Goal: Transaction & Acquisition: Purchase product/service

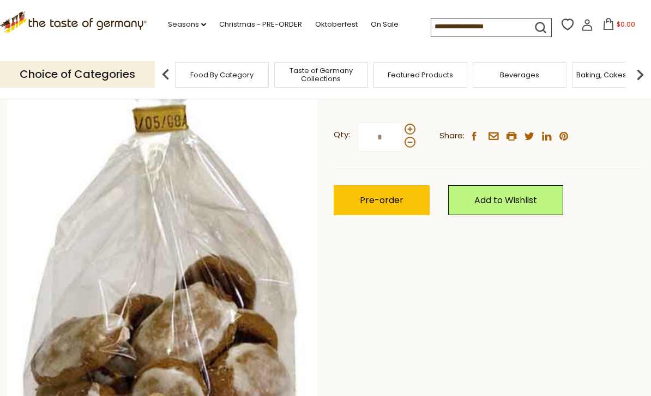
scroll to position [275, 0]
click at [264, 21] on link "Christmas - PRE-ORDER" at bounding box center [260, 25] width 83 height 12
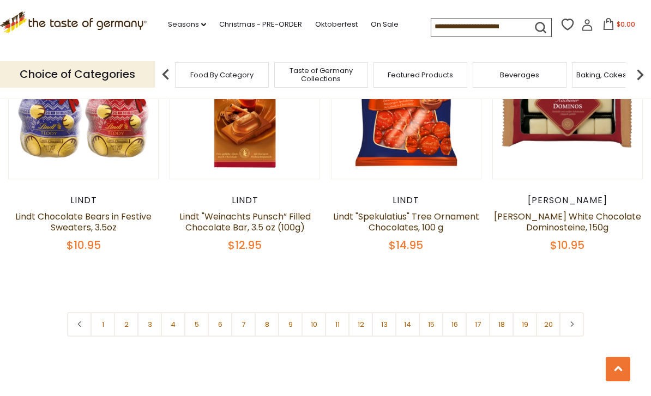
scroll to position [2516, 0]
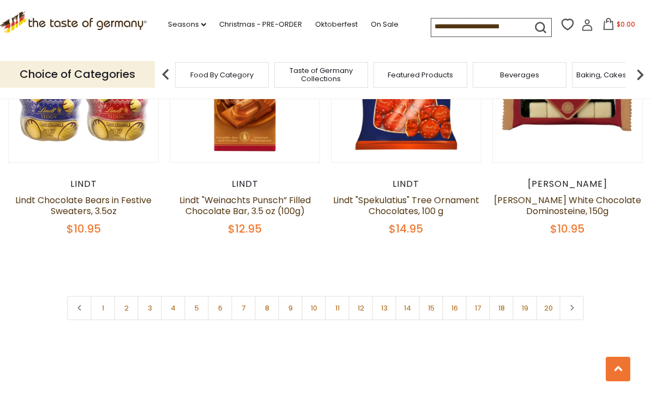
click at [578, 296] on link at bounding box center [571, 308] width 25 height 25
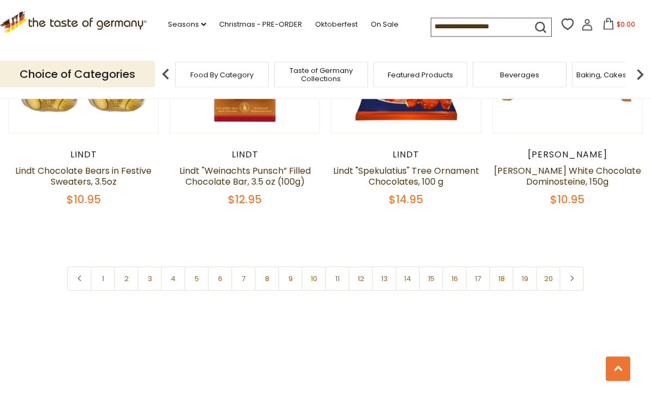
scroll to position [2546, 0]
click at [575, 267] on link at bounding box center [571, 279] width 25 height 25
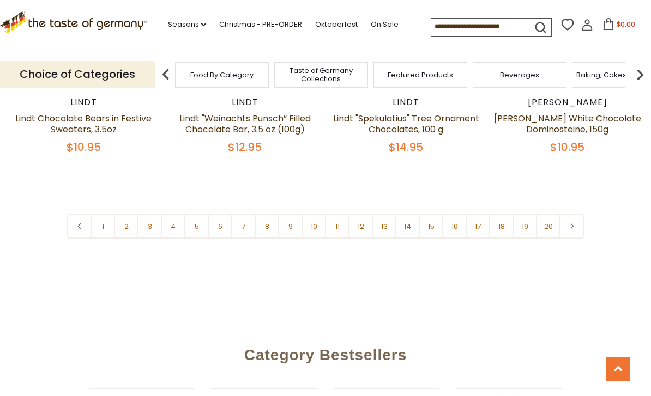
scroll to position [2599, 0]
click at [130, 214] on link "2" at bounding box center [126, 226] width 25 height 25
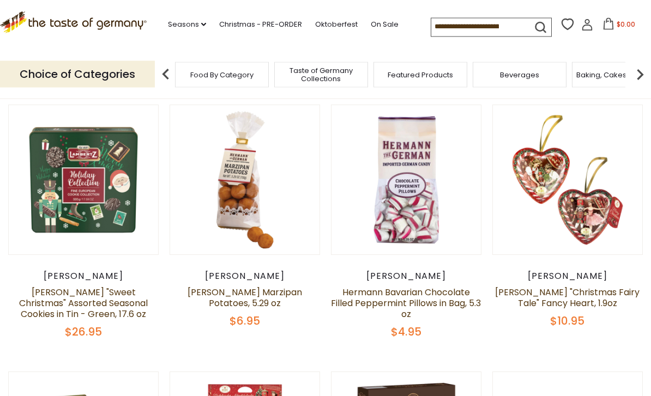
scroll to position [276, 0]
click at [58, 149] on link at bounding box center [83, 179] width 125 height 125
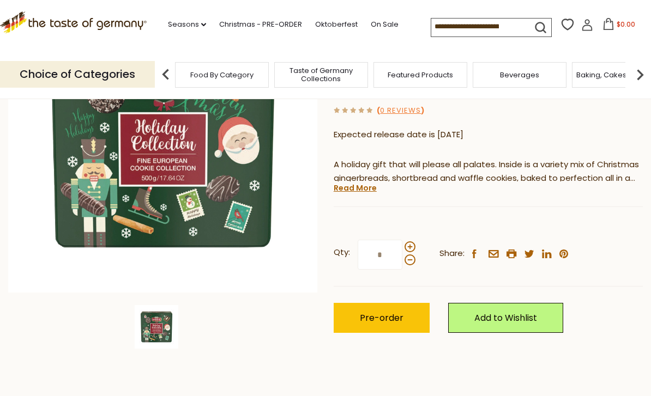
scroll to position [168, 0]
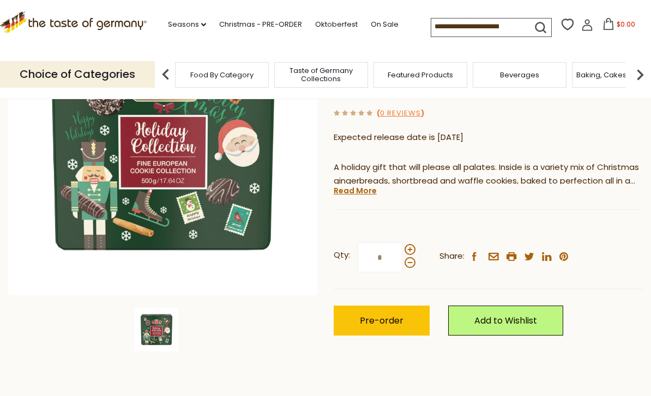
click at [374, 193] on link "Read More" at bounding box center [355, 190] width 43 height 11
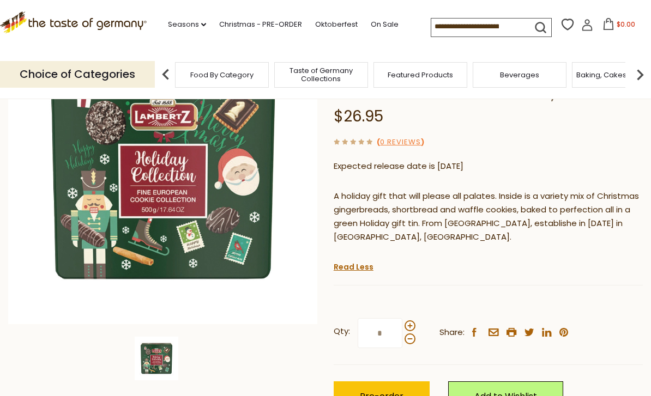
scroll to position [118, 0]
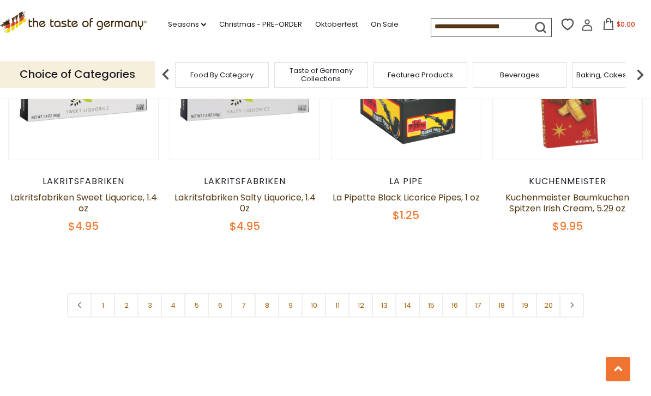
scroll to position [2530, 0]
click at [157, 293] on link "3" at bounding box center [149, 305] width 25 height 25
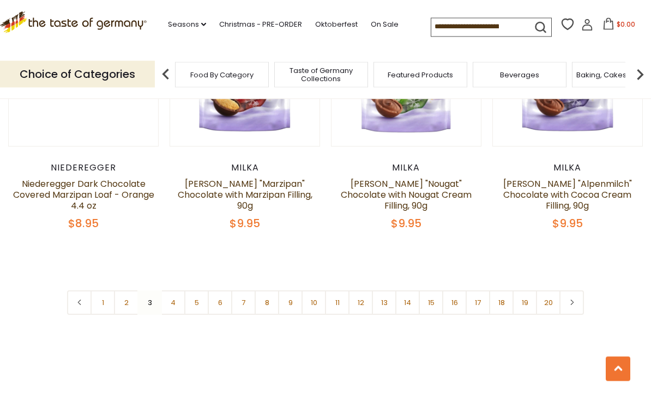
scroll to position [2520, 0]
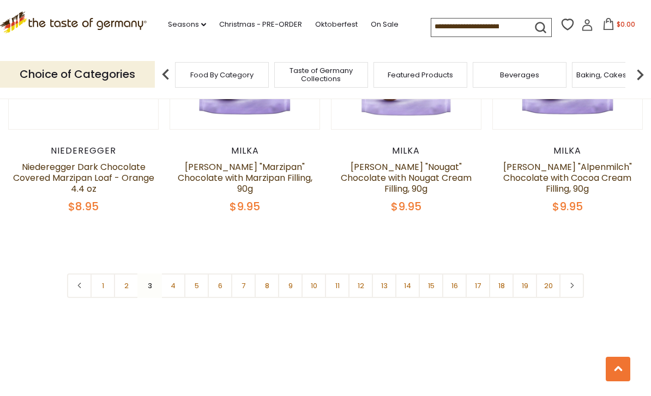
click at [171, 274] on link "4" at bounding box center [173, 286] width 25 height 25
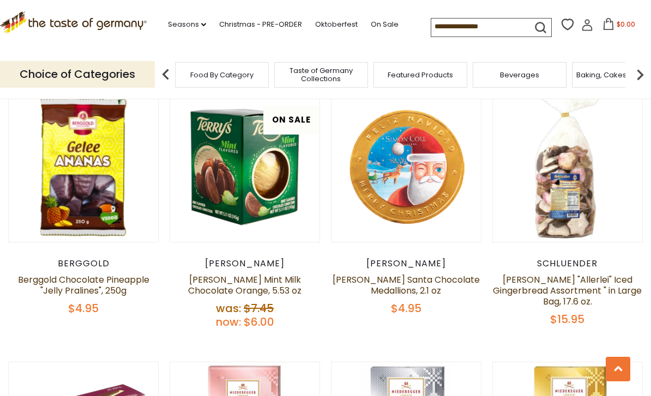
scroll to position [1348, 0]
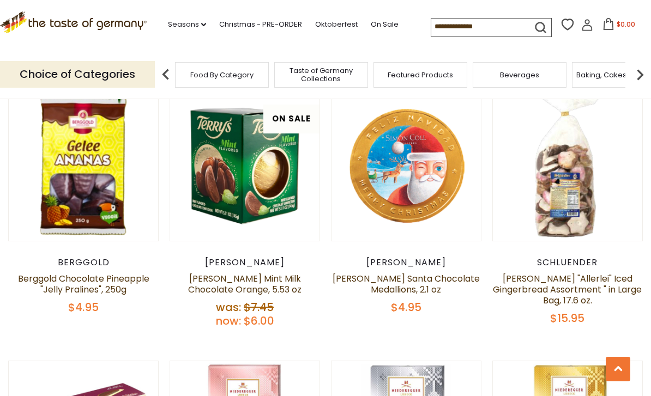
click at [574, 205] on link at bounding box center [567, 165] width 125 height 125
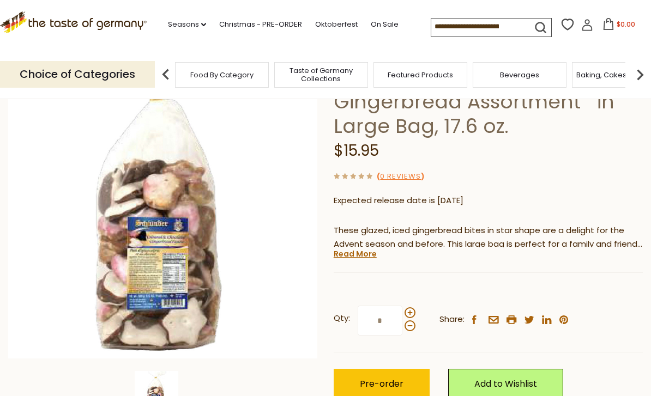
scroll to position [105, 0]
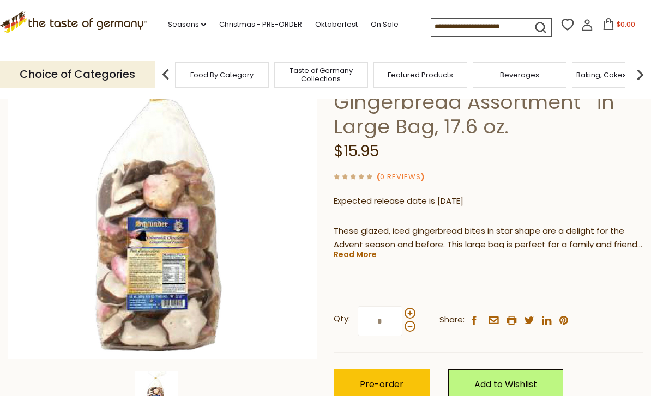
click at [362, 252] on link "Read More" at bounding box center [355, 254] width 43 height 11
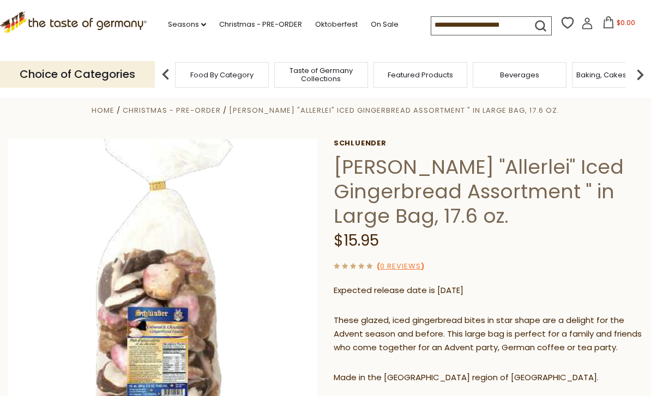
scroll to position [0, 0]
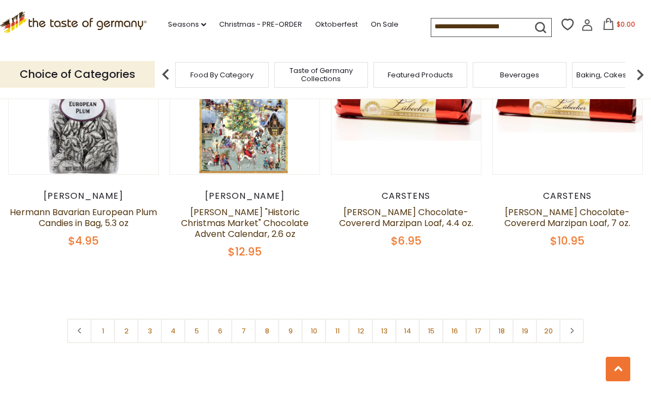
scroll to position [2497, 0]
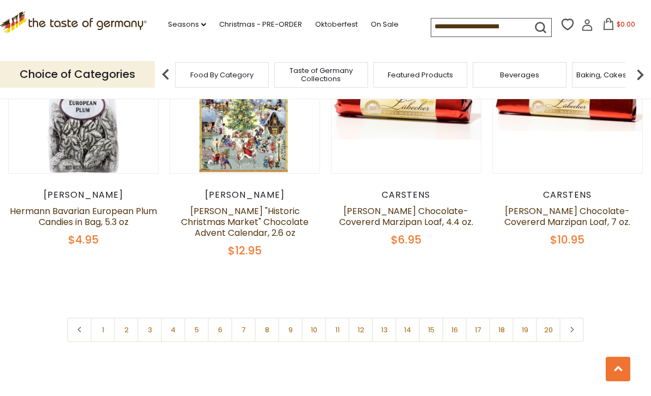
click at [196, 318] on link "5" at bounding box center [196, 330] width 25 height 25
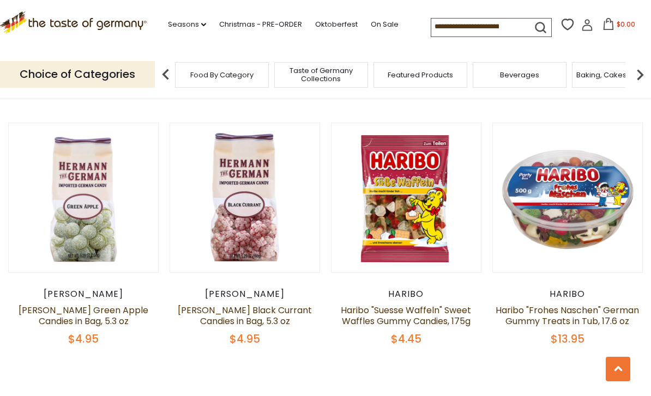
scroll to position [2407, 0]
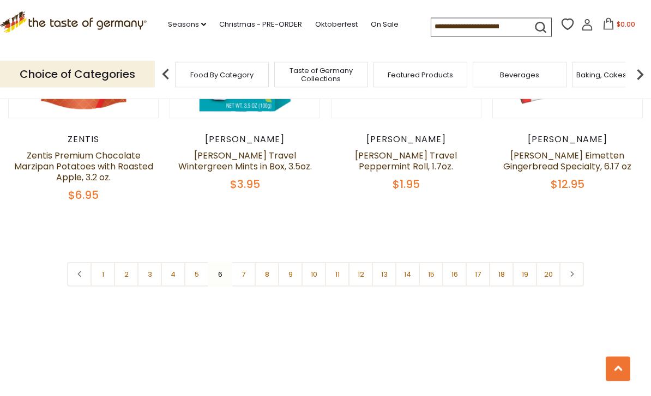
scroll to position [2550, 0]
click at [249, 262] on link "7" at bounding box center [243, 274] width 25 height 25
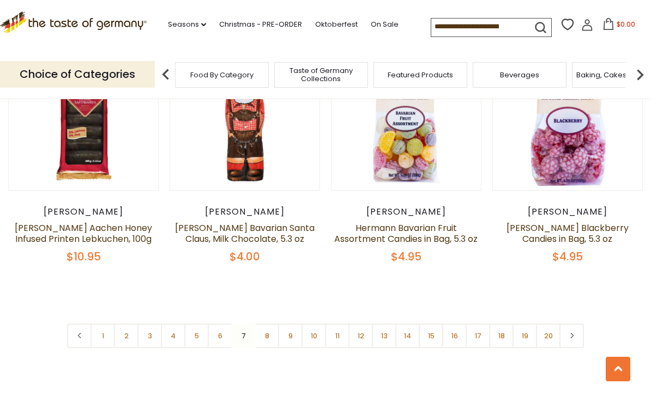
scroll to position [2484, 0]
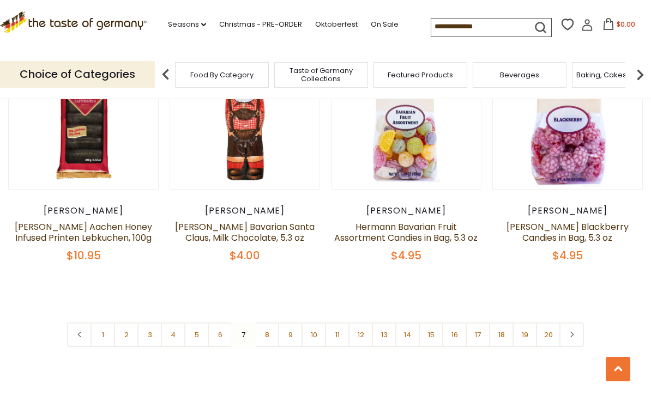
click at [271, 323] on link "8" at bounding box center [267, 335] width 25 height 25
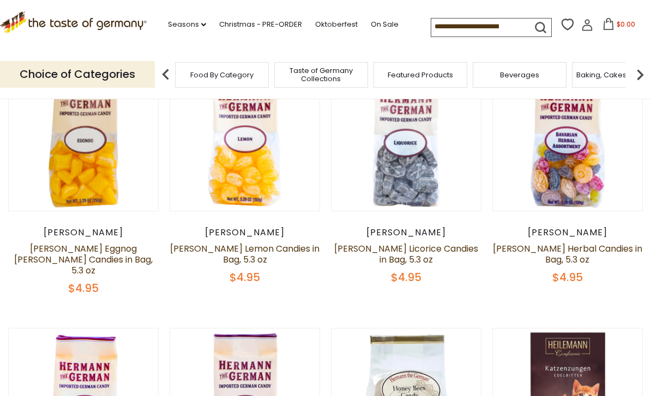
scroll to position [319, 0]
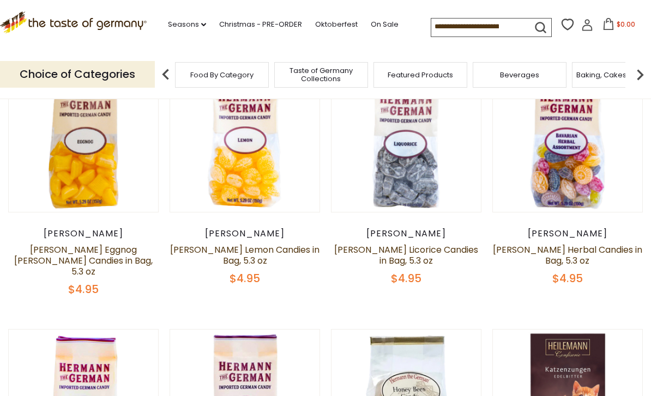
click at [50, 156] on link at bounding box center [83, 136] width 125 height 125
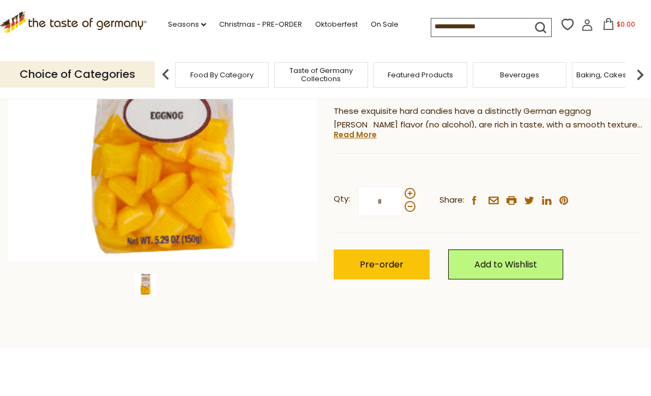
scroll to position [174, 0]
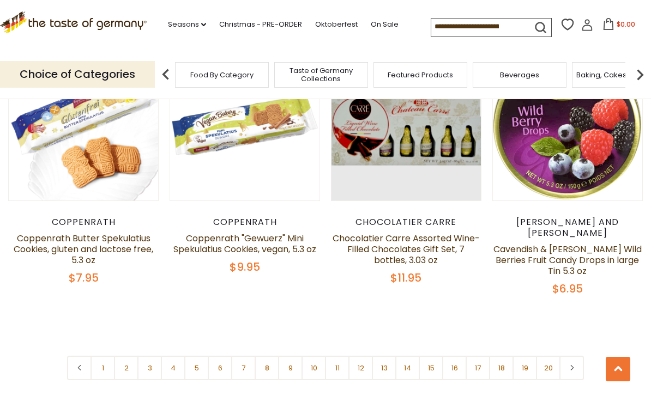
scroll to position [2471, 0]
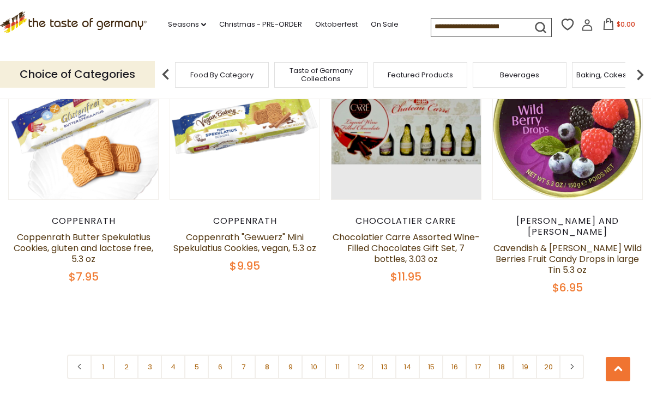
click at [267, 355] on link "8" at bounding box center [267, 367] width 25 height 25
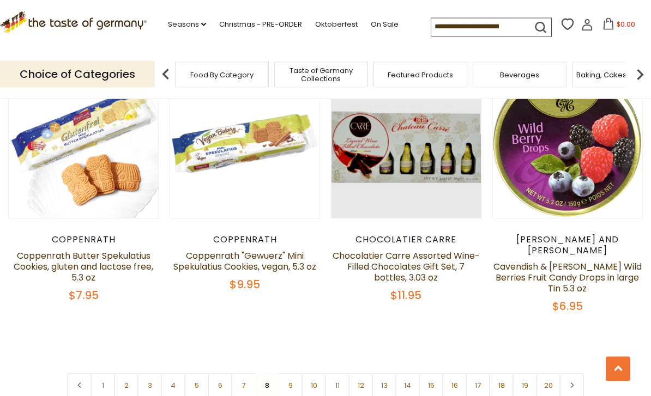
scroll to position [2453, 0]
click at [295, 373] on link "9" at bounding box center [290, 385] width 25 height 25
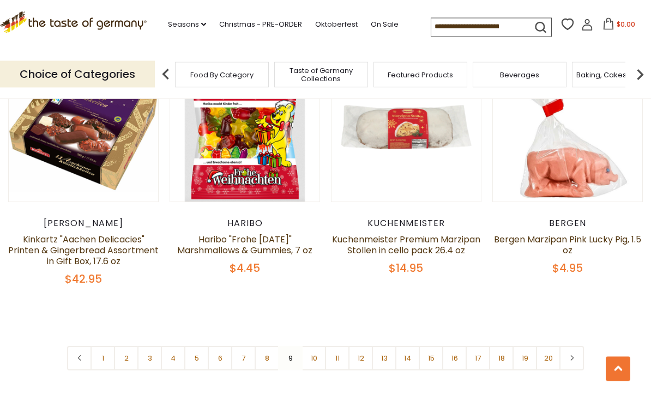
scroll to position [2528, 0]
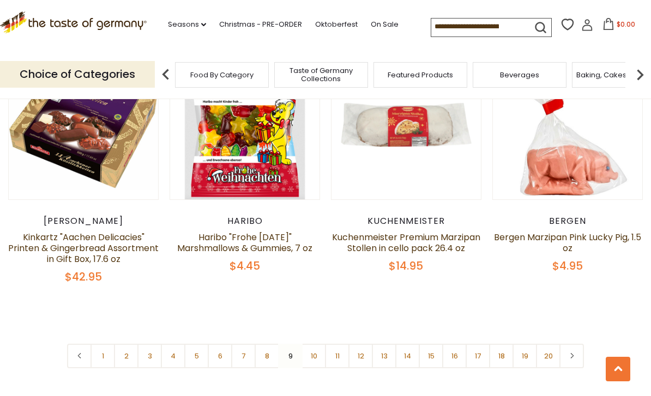
click at [316, 344] on link "10" at bounding box center [313, 356] width 25 height 25
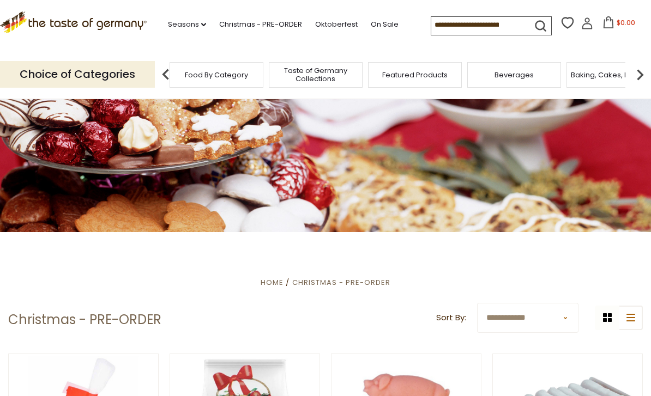
scroll to position [0, 0]
